Goal: Task Accomplishment & Management: Use online tool/utility

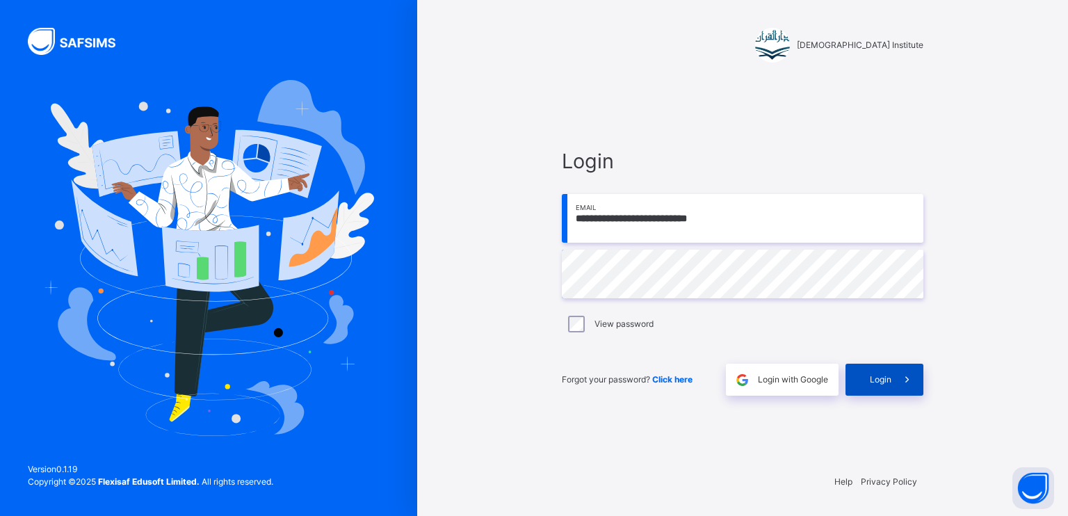
click at [905, 378] on icon at bounding box center [907, 380] width 15 height 16
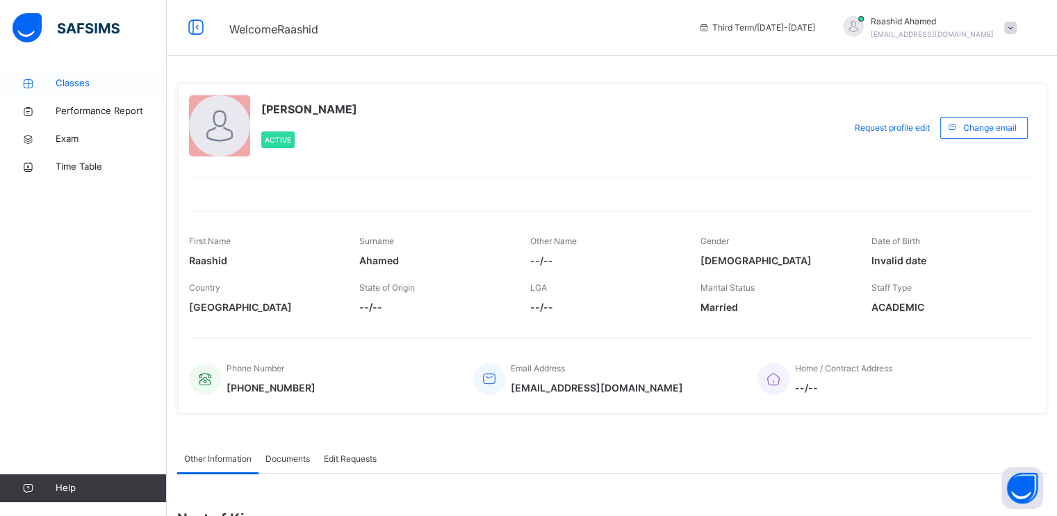
click at [85, 92] on link "Classes" at bounding box center [83, 84] width 167 height 28
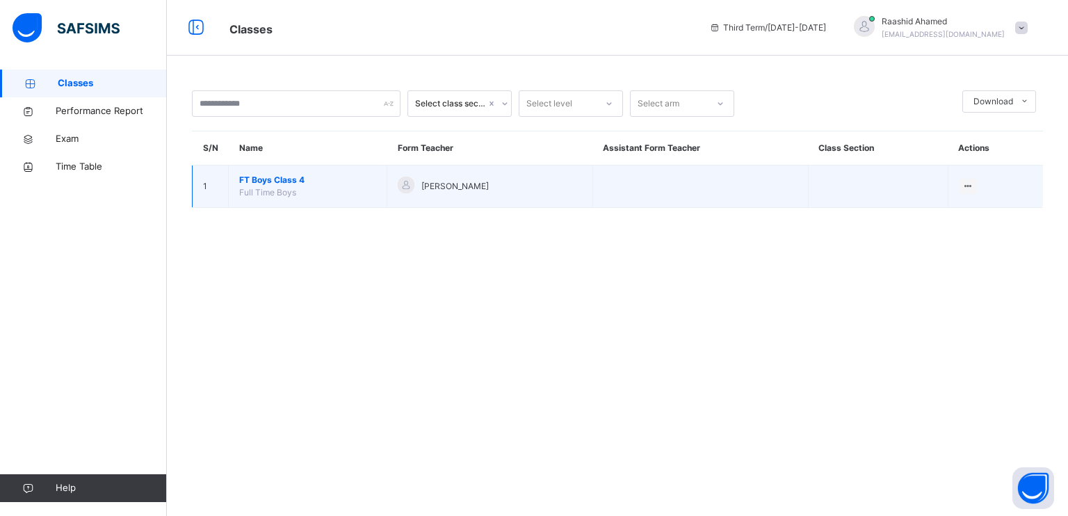
click at [261, 175] on span "FT Boys Class 4" at bounding box center [307, 180] width 137 height 13
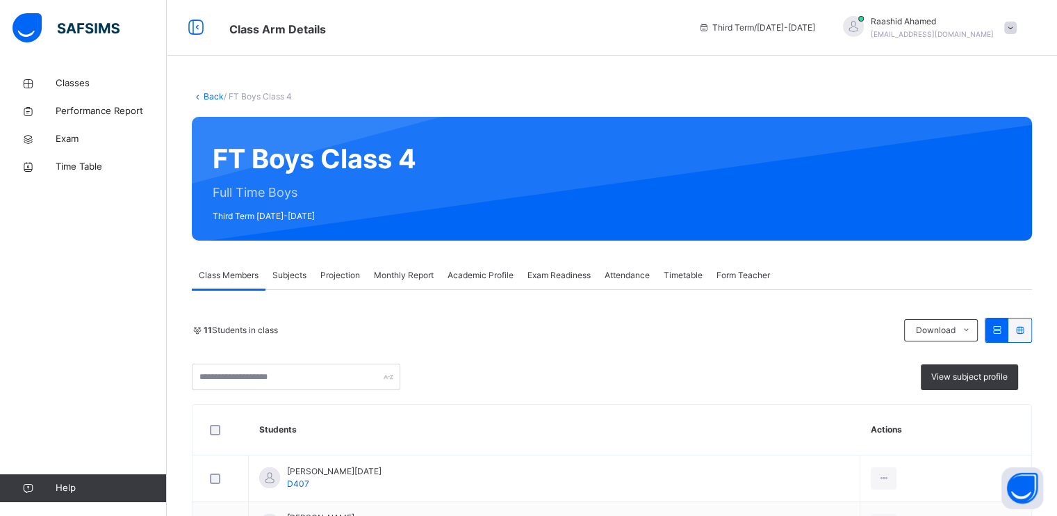
click at [337, 269] on span "Projection" at bounding box center [341, 275] width 40 height 13
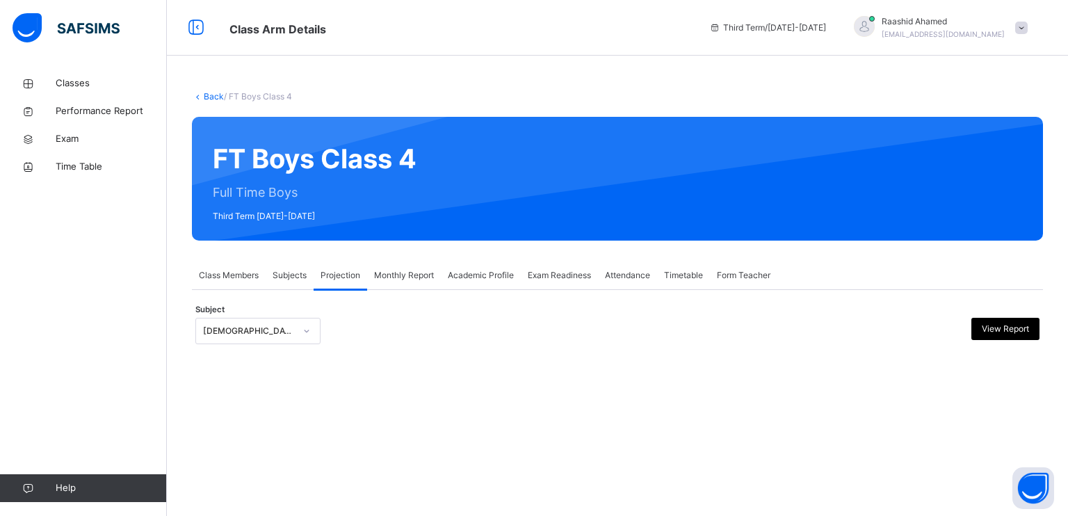
click at [286, 314] on div "Subject [DEMOGRAPHIC_DATA] Reading View Report" at bounding box center [617, 331] width 844 height 40
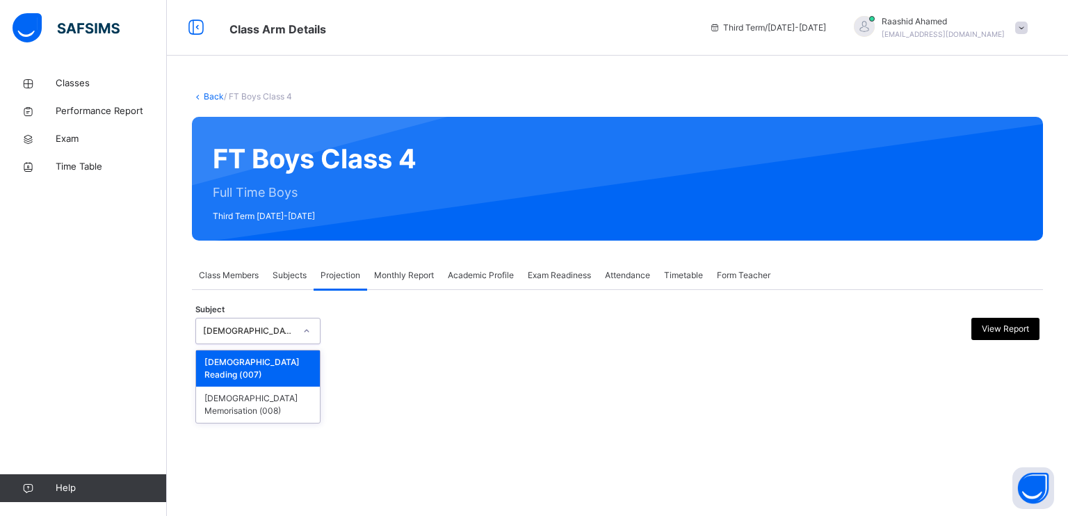
click at [283, 337] on div "[DEMOGRAPHIC_DATA] Reading" at bounding box center [244, 332] width 97 height 22
click at [281, 390] on div "[DEMOGRAPHIC_DATA] Memorisation (008)" at bounding box center [258, 405] width 124 height 36
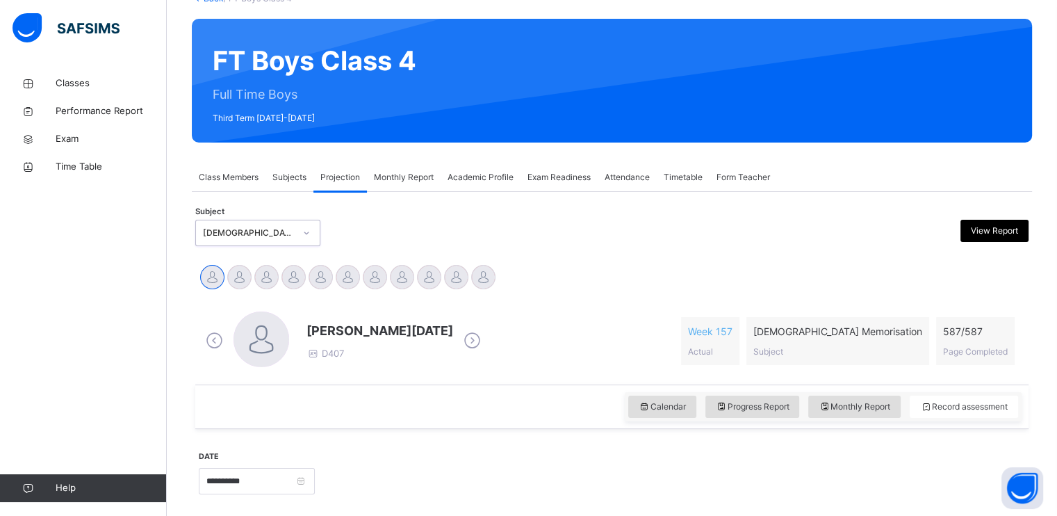
scroll to position [99, 0]
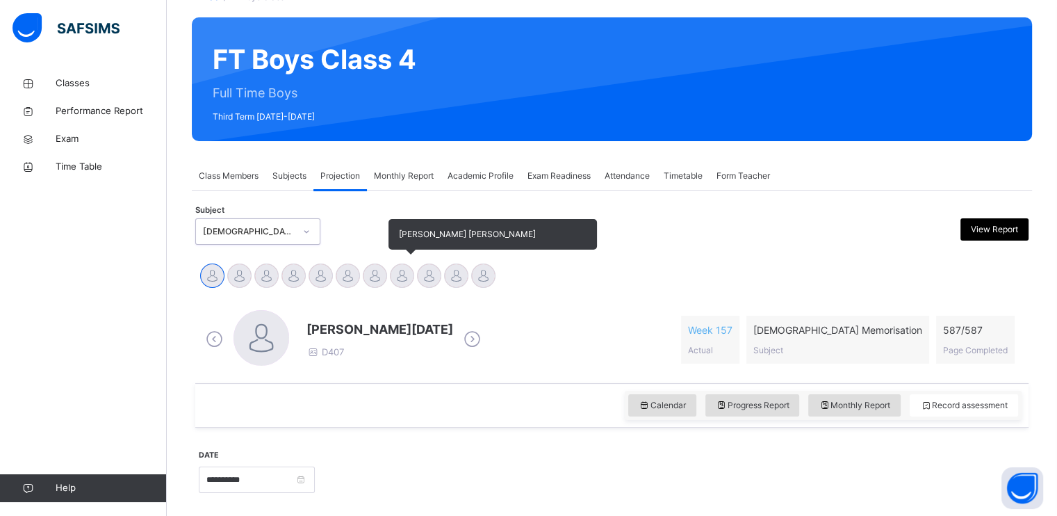
click at [403, 284] on div at bounding box center [402, 276] width 24 height 24
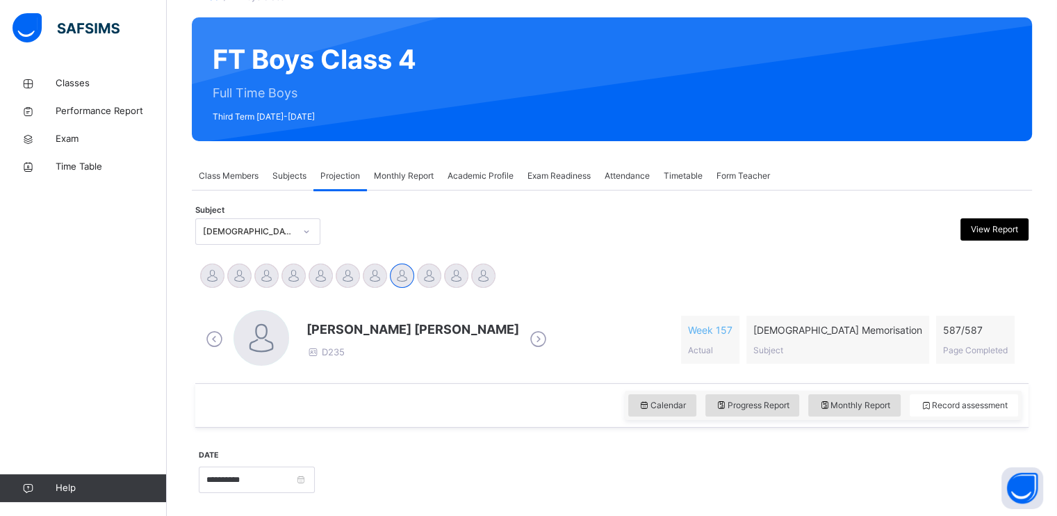
scroll to position [528, 0]
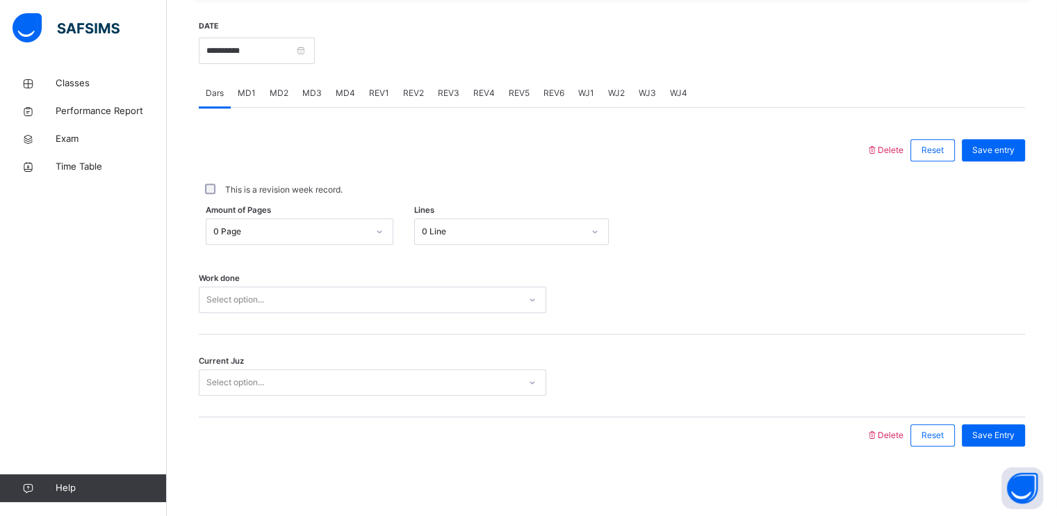
click at [300, 293] on div "Select option..." at bounding box center [360, 300] width 320 height 22
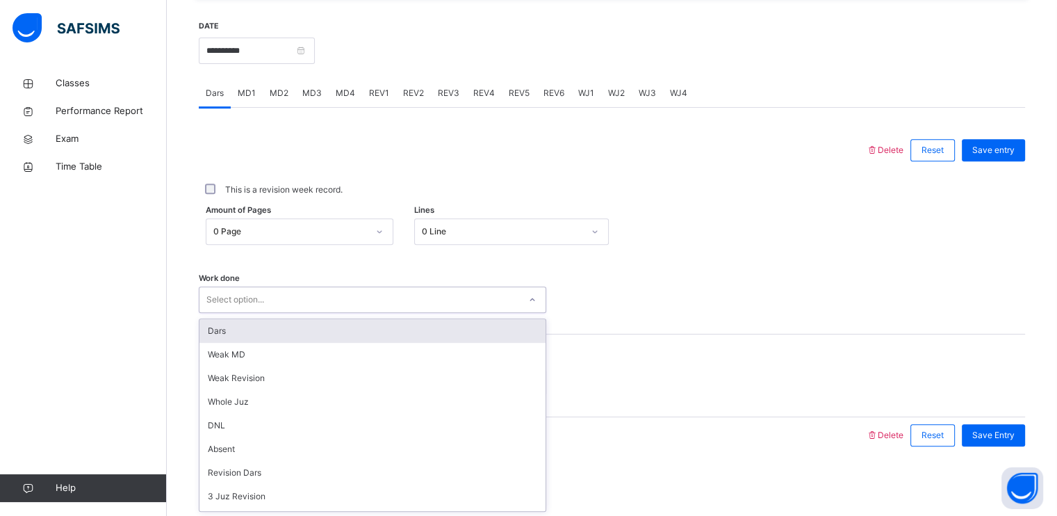
type input "*"
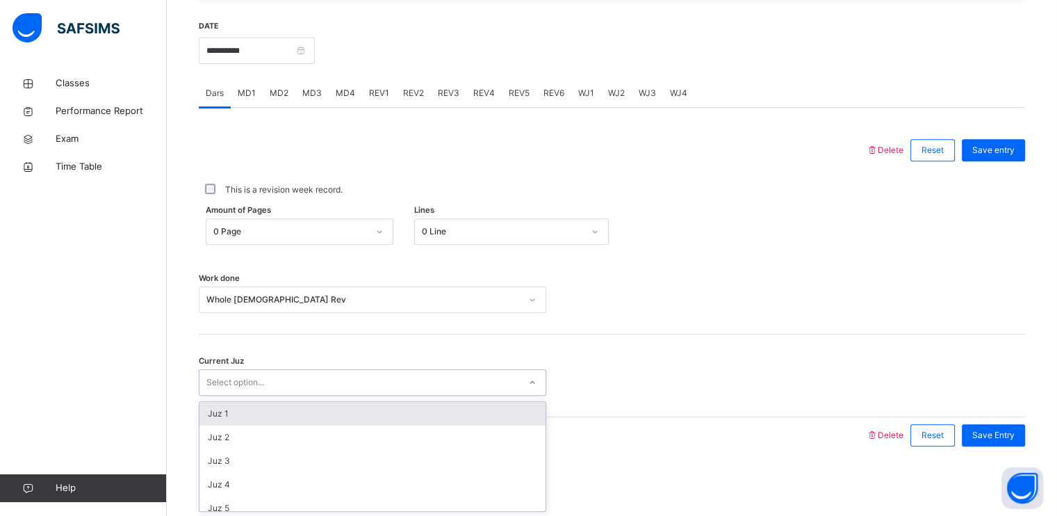
click at [311, 378] on div "Select option..." at bounding box center [360, 383] width 320 height 22
click at [279, 412] on div "Juz 1" at bounding box center [373, 414] width 346 height 24
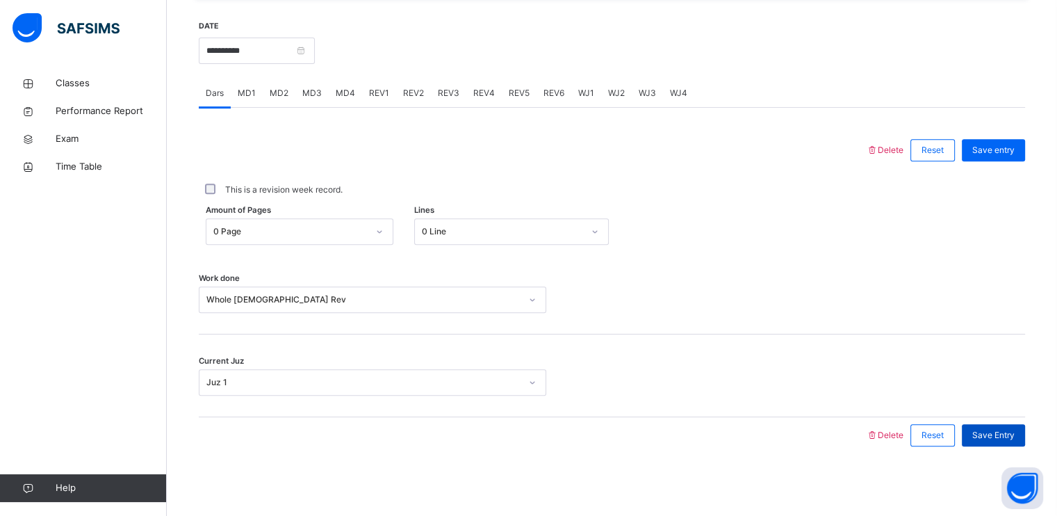
click at [1008, 425] on div "Save Entry" at bounding box center [993, 435] width 63 height 22
